Goal: Task Accomplishment & Management: Manage account settings

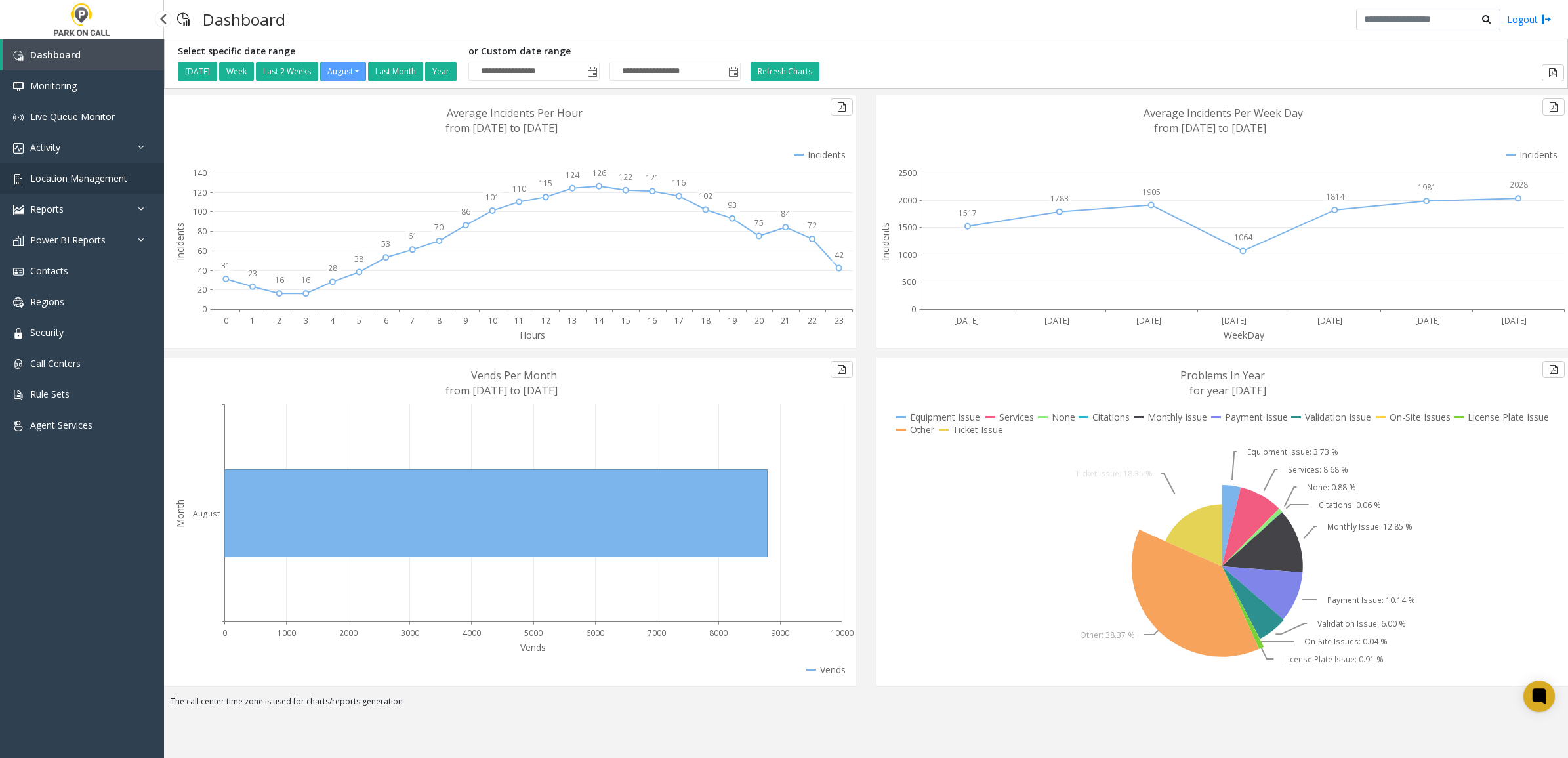
click at [80, 173] on span "Location Management" at bounding box center [79, 178] width 97 height 12
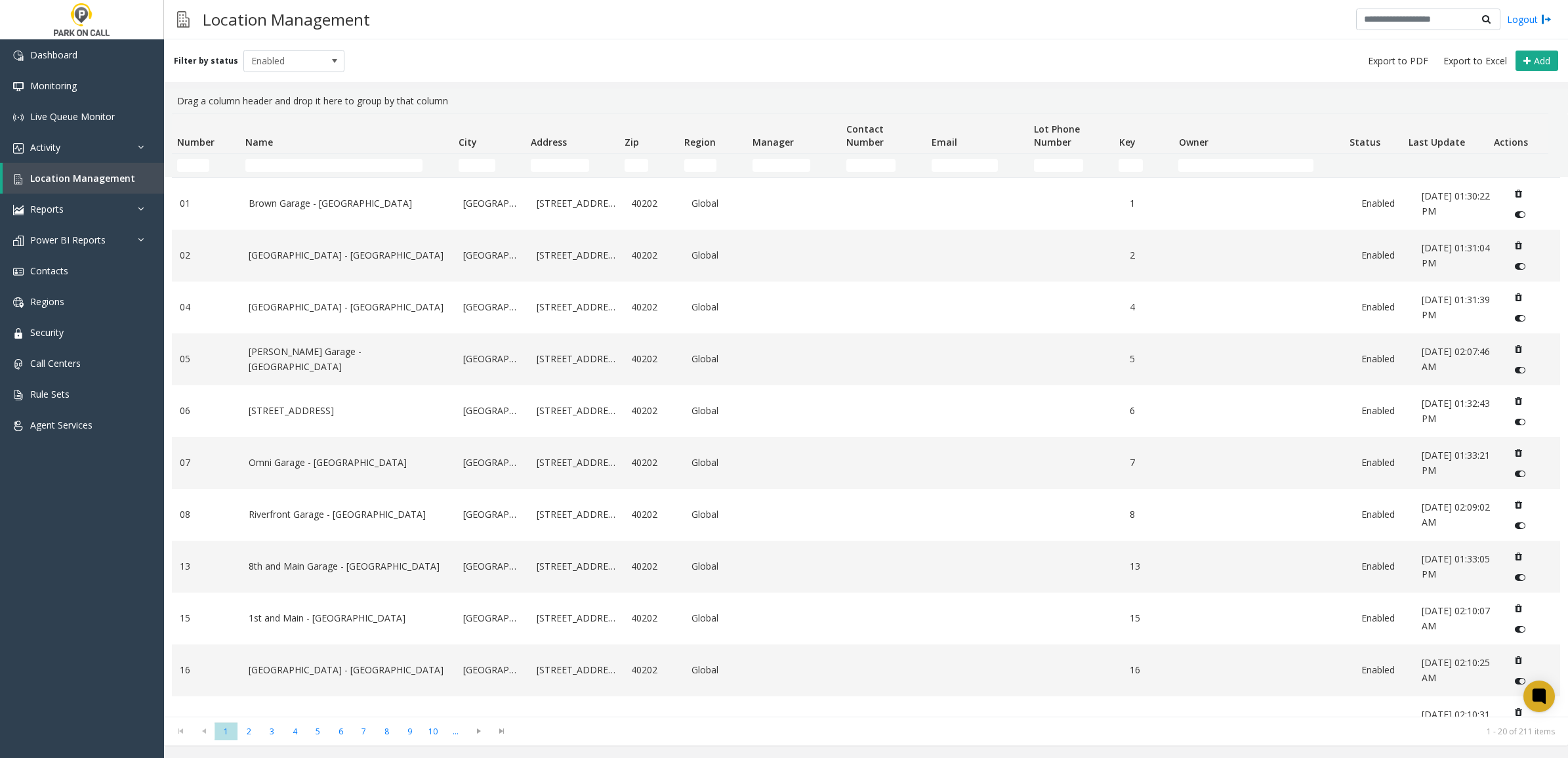
click at [293, 157] on td "Name Filter" at bounding box center [346, 165] width 213 height 24
click at [304, 167] on input "Name Filter" at bounding box center [334, 165] width 177 height 13
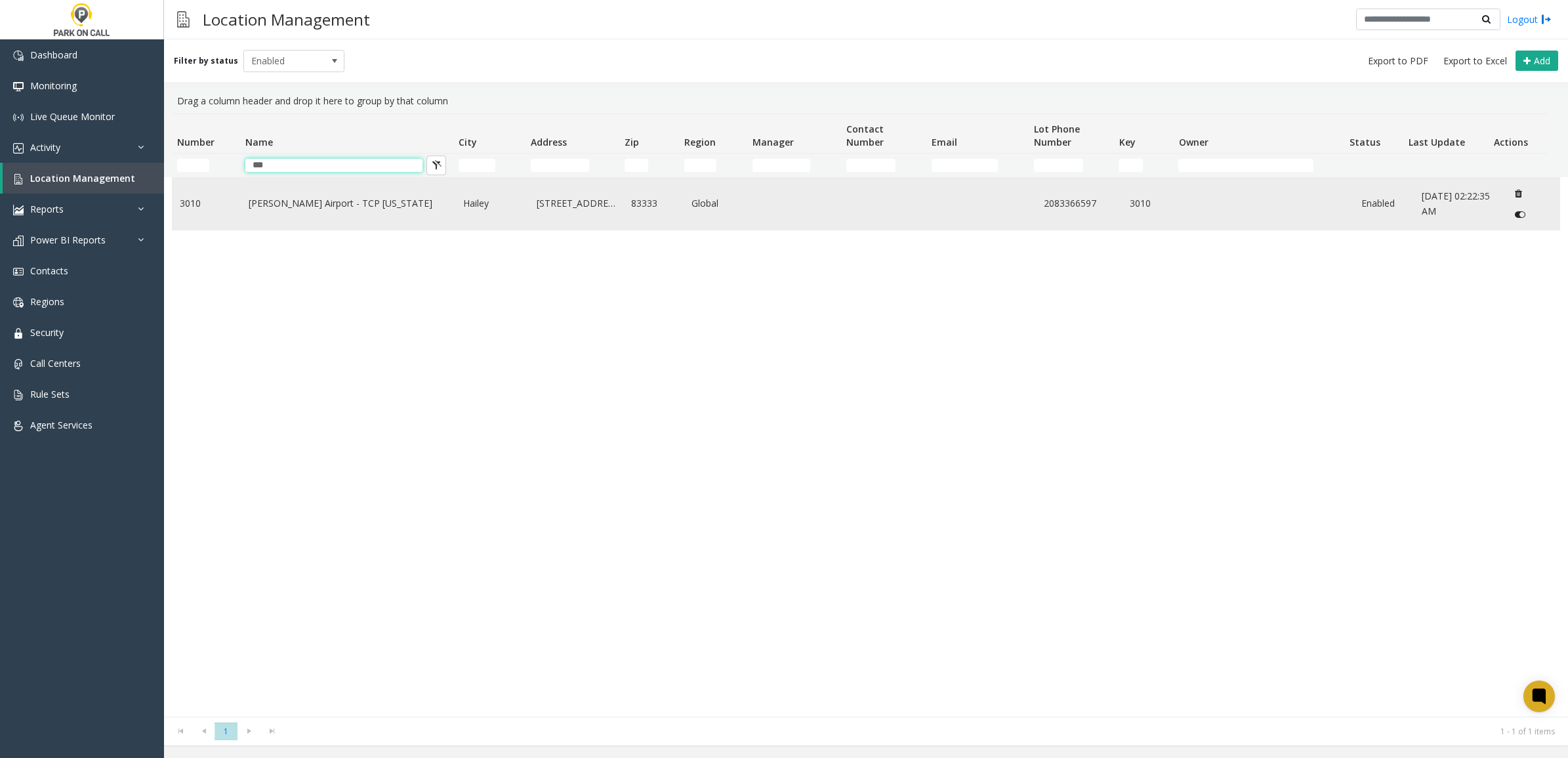
type input "***"
click at [442, 211] on link "[PERSON_NAME] Airport - TCP [US_STATE]" at bounding box center [349, 203] width 200 height 15
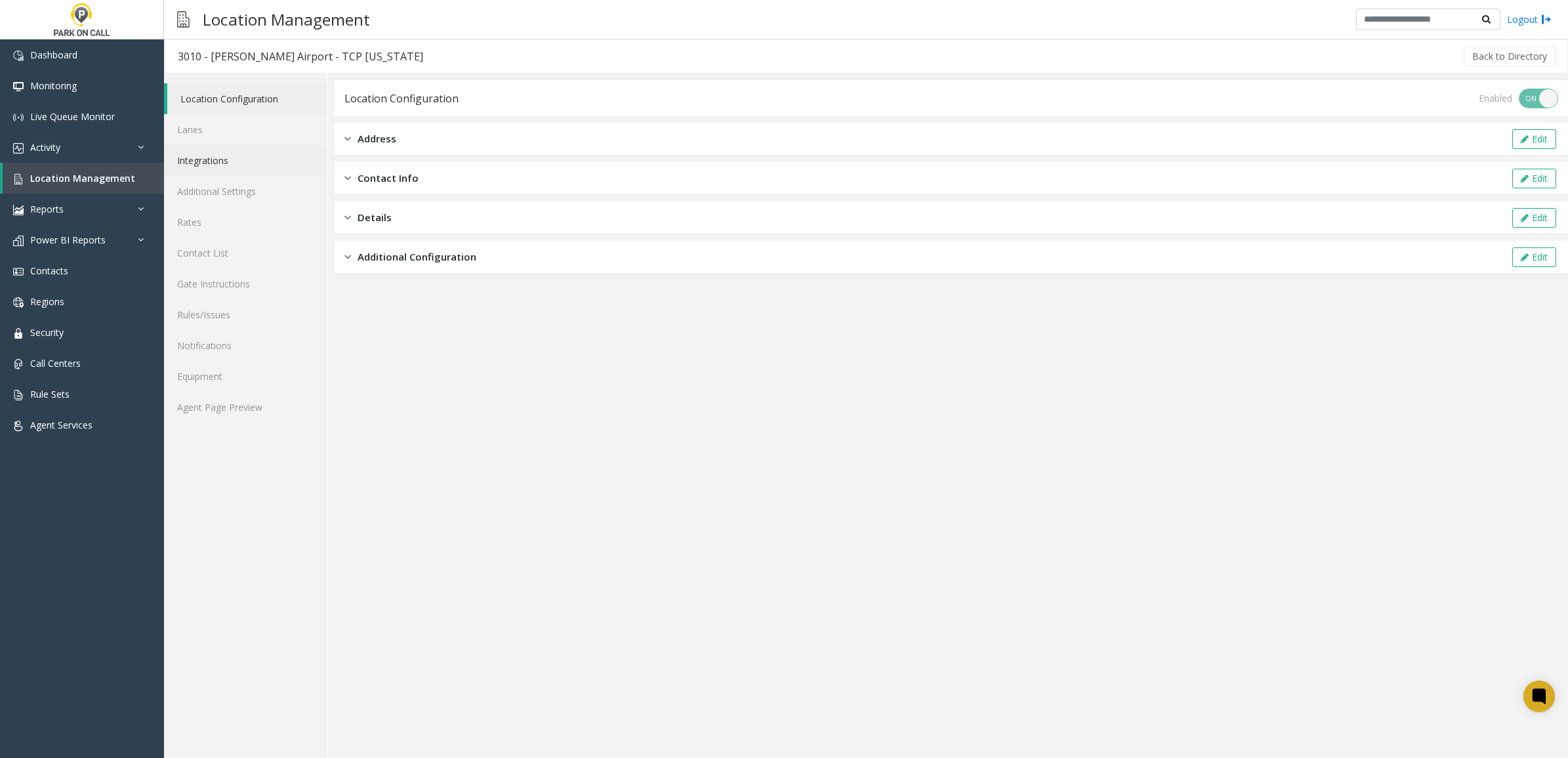
click at [235, 154] on link "Integrations" at bounding box center [245, 160] width 164 height 31
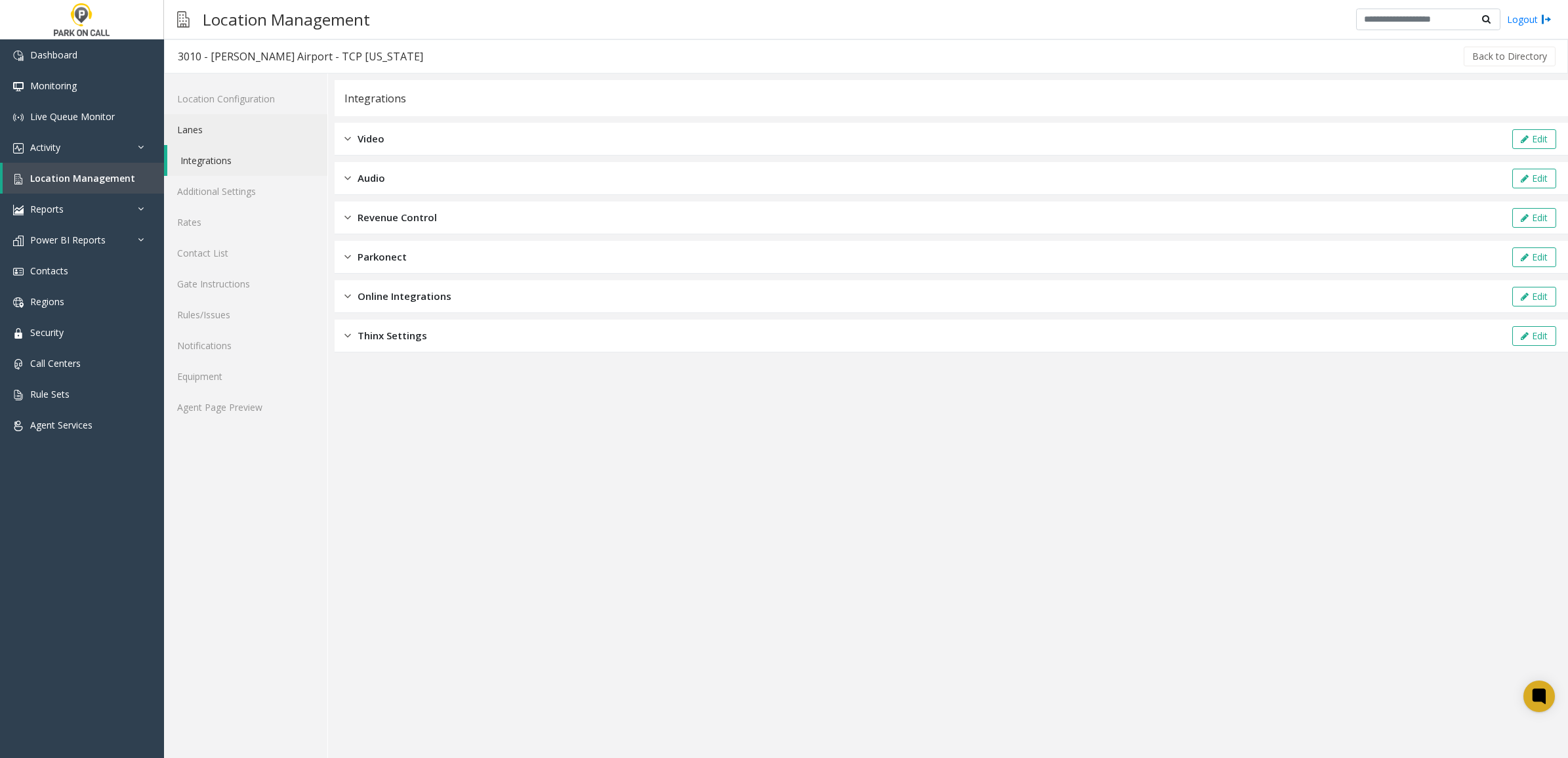
click at [236, 133] on link "Lanes" at bounding box center [245, 130] width 164 height 31
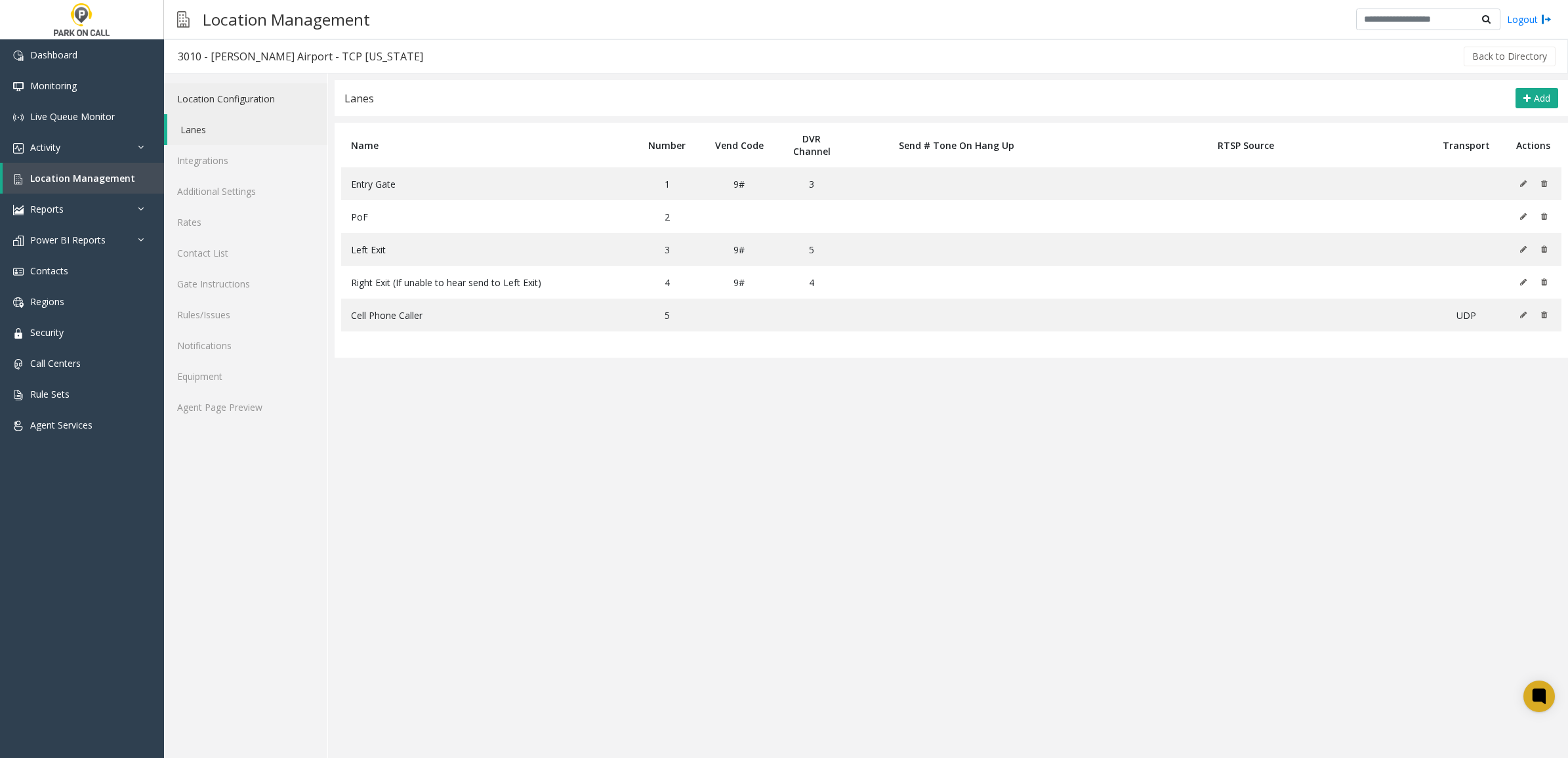
click at [227, 95] on link "Location Configuration" at bounding box center [245, 98] width 164 height 31
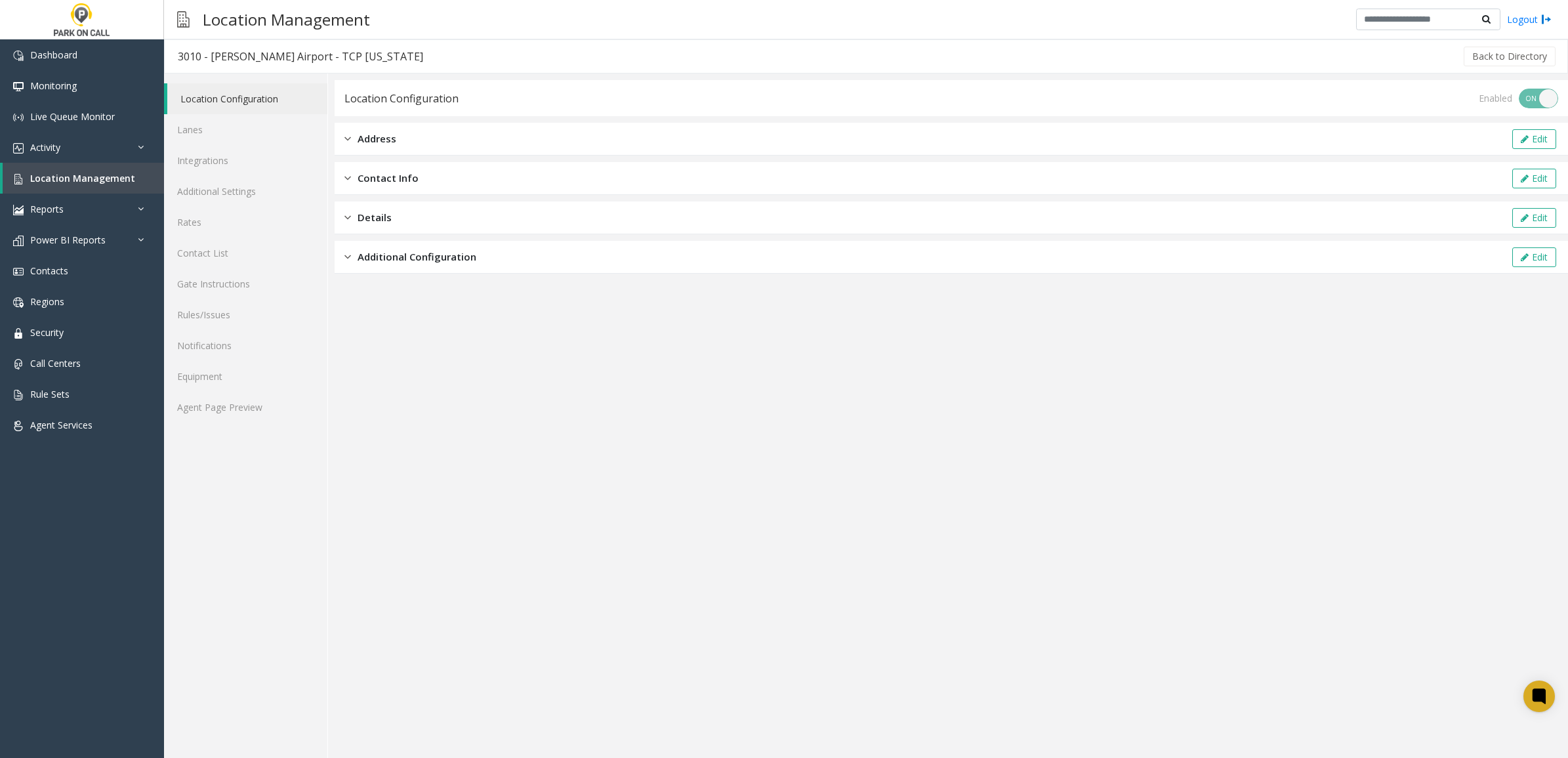
click at [470, 162] on div "Location Configuration Enabled ON OFF Address Edit Contact Info Edit Details Ed…" at bounding box center [951, 176] width 1233 height 193
click at [478, 146] on div "Address Edit" at bounding box center [951, 139] width 1233 height 33
